Goal: Information Seeking & Learning: Find specific page/section

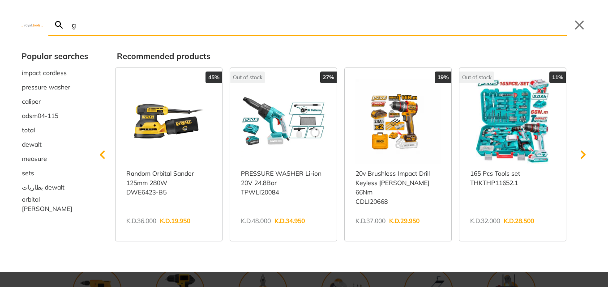
type input "g"
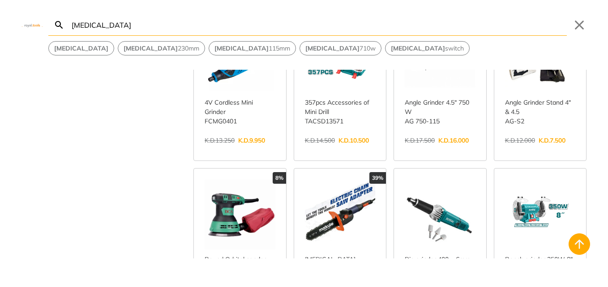
scroll to position [269, 0]
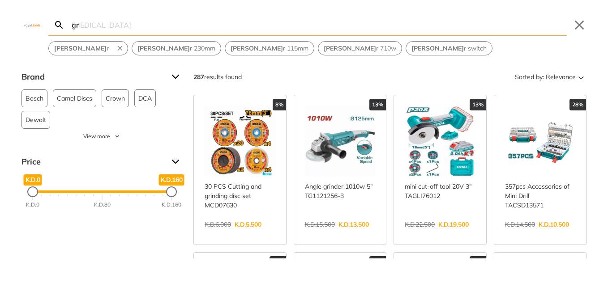
type input "g"
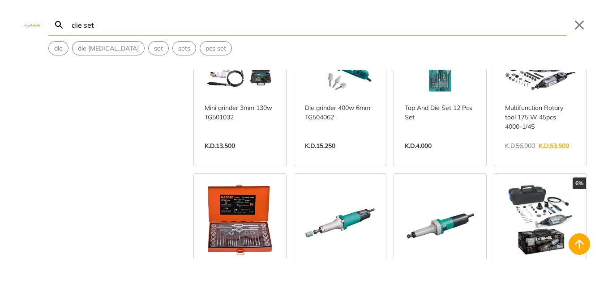
scroll to position [358, 0]
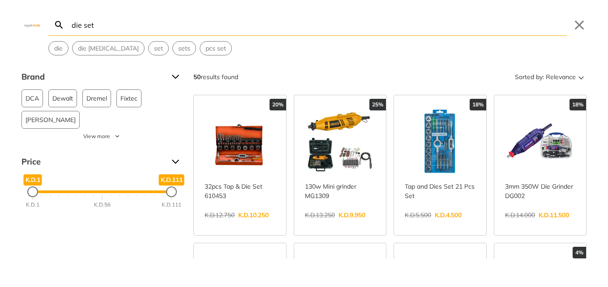
drag, startPoint x: 73, startPoint y: 21, endPoint x: 80, endPoint y: 21, distance: 6.3
click at [73, 21] on input "die set" at bounding box center [318, 24] width 497 height 21
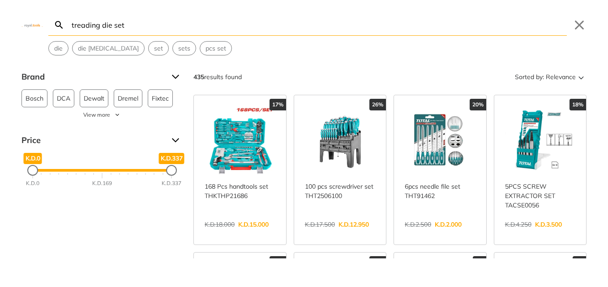
type input "treading die set"
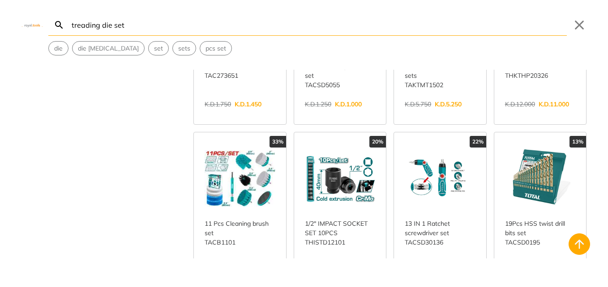
scroll to position [313, 0]
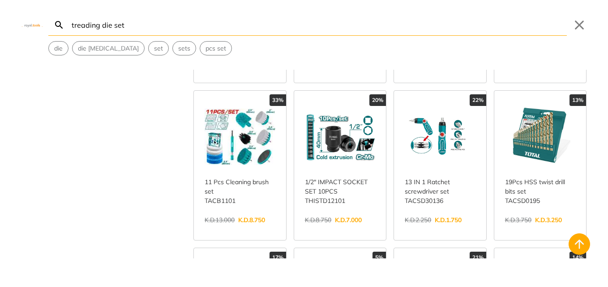
scroll to position [313, 0]
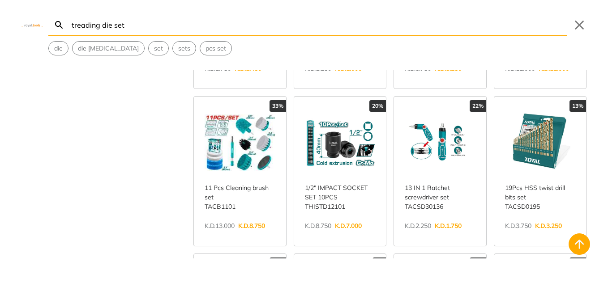
click at [347, 235] on link "View more →" at bounding box center [340, 235] width 71 height 0
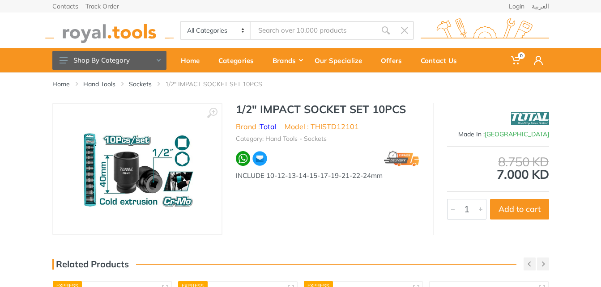
type input "treading die set"
